Goal: Find specific page/section: Find specific page/section

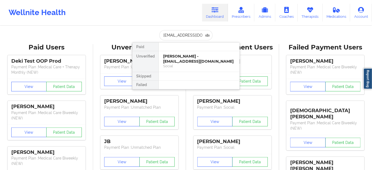
scroll to position [0, 9]
click at [184, 55] on div "[PERSON_NAME] - [EMAIL_ADDRESS][DOMAIN_NAME]" at bounding box center [199, 59] width 72 height 10
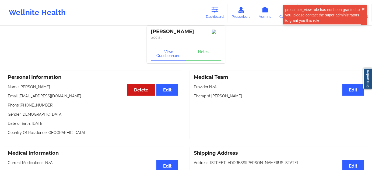
scroll to position [0, 0]
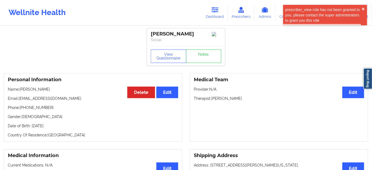
click at [165, 33] on div "[PERSON_NAME]" at bounding box center [186, 34] width 71 height 6
click at [187, 31] on div "[PERSON_NAME] Social" at bounding box center [186, 37] width 78 height 18
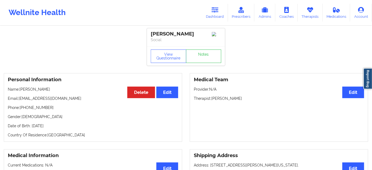
copy div "[PERSON_NAME]"
drag, startPoint x: 151, startPoint y: 34, endPoint x: 202, endPoint y: 30, distance: 50.5
click at [202, 30] on div "[PERSON_NAME] Social" at bounding box center [186, 37] width 78 height 18
copy div "[PERSON_NAME]"
click at [214, 9] on icon at bounding box center [215, 10] width 7 height 6
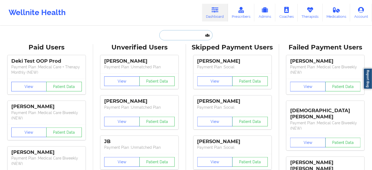
click at [182, 35] on input "text" at bounding box center [185, 35] width 53 height 10
paste input "[PERSON_NAME]"
type input "[PERSON_NAME]"
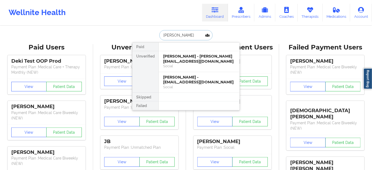
click at [177, 60] on div "[PERSON_NAME] - [PERSON_NAME][EMAIL_ADDRESS][DOMAIN_NAME]" at bounding box center [199, 59] width 72 height 10
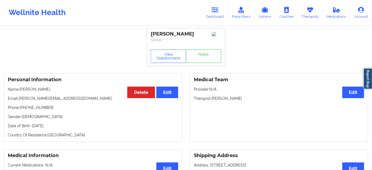
drag, startPoint x: 188, startPoint y: 34, endPoint x: 149, endPoint y: 32, distance: 38.8
click at [149, 32] on div "[PERSON_NAME] Social" at bounding box center [186, 37] width 78 height 18
copy div "[PERSON_NAME]"
click at [235, 100] on p "Therapist: [PERSON_NAME]" at bounding box center [279, 98] width 170 height 5
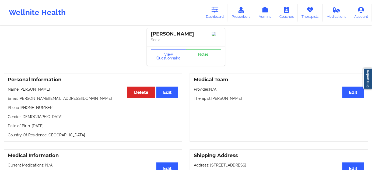
click at [235, 100] on p "Therapist: [PERSON_NAME]" at bounding box center [279, 98] width 170 height 5
copy p "[PERSON_NAME]"
click at [201, 59] on link "Notes" at bounding box center [204, 56] width 36 height 13
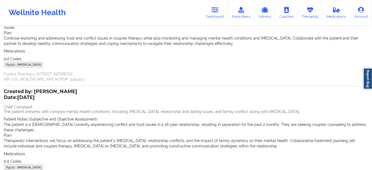
scroll to position [98, 0]
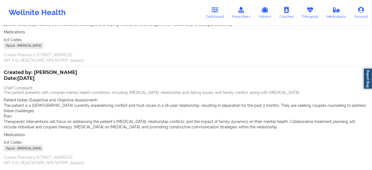
click at [13, 145] on div "F43.23 - [MEDICAL_DATA]" at bounding box center [24, 148] width 40 height 6
copy div "F43.23"
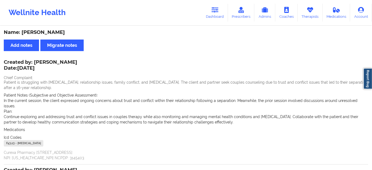
click at [47, 32] on div "Name: [PERSON_NAME]" at bounding box center [186, 32] width 365 height 6
copy div "[PERSON_NAME]"
